Goal: Task Accomplishment & Management: Manage account settings

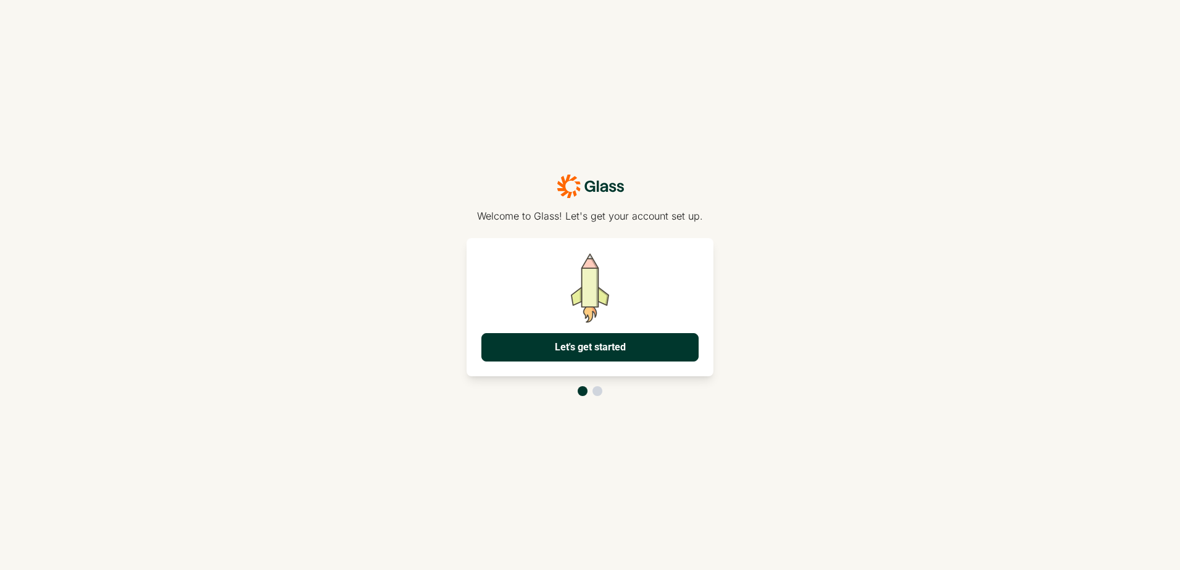
click at [623, 344] on button "Let's get started" at bounding box center [589, 347] width 217 height 28
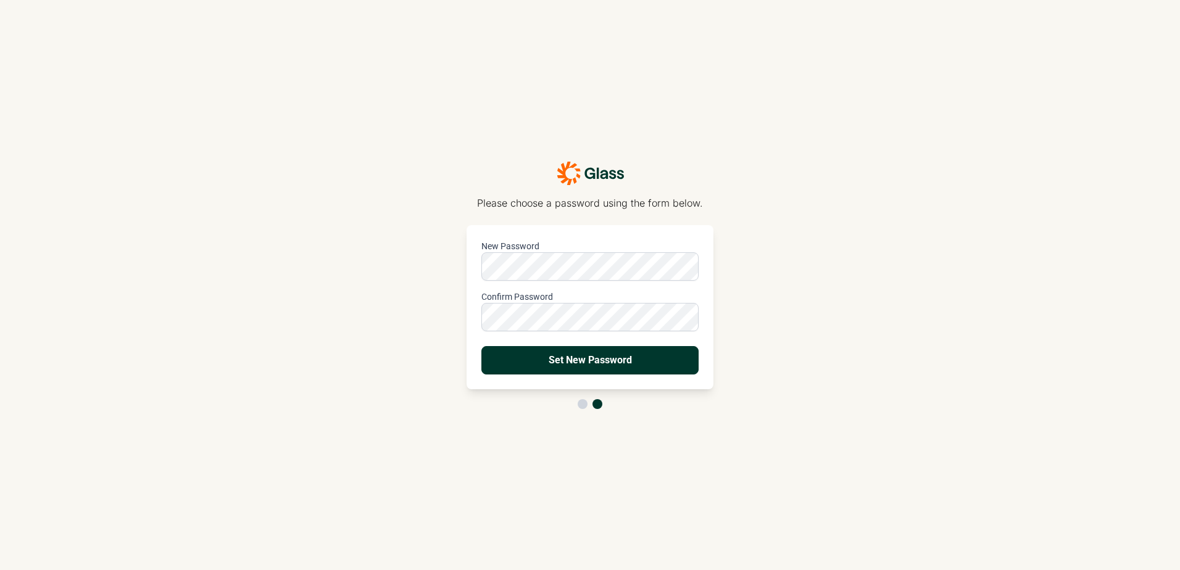
click at [581, 369] on button "Set New Password" at bounding box center [589, 360] width 217 height 28
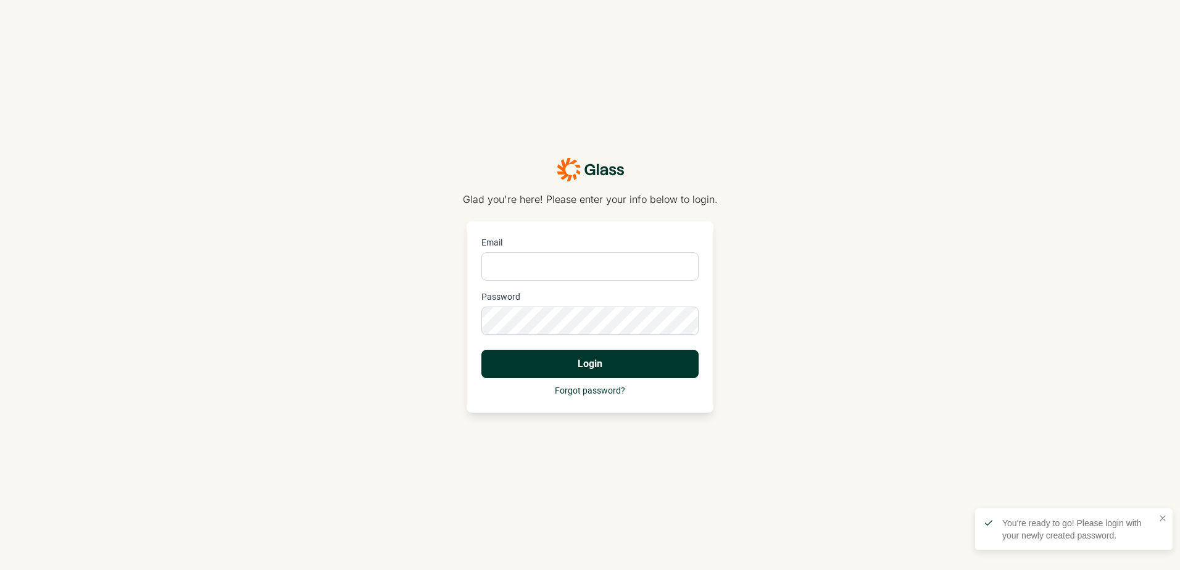
click at [568, 264] on input "Email" at bounding box center [589, 266] width 217 height 28
type input "[PERSON_NAME][EMAIL_ADDRESS][PERSON_NAME][DOMAIN_NAME]"
